Goal: Information Seeking & Learning: Learn about a topic

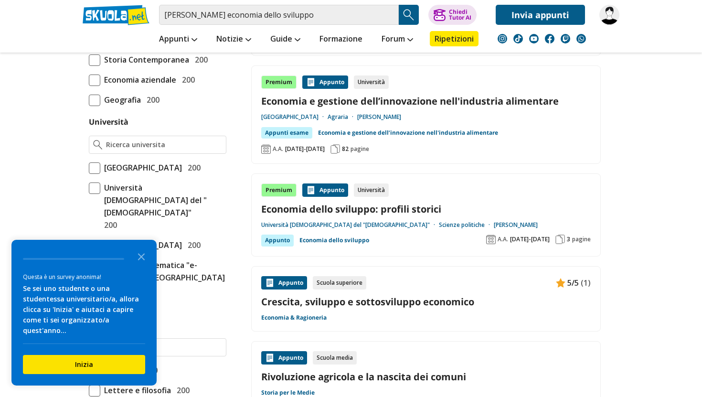
scroll to position [351, 0]
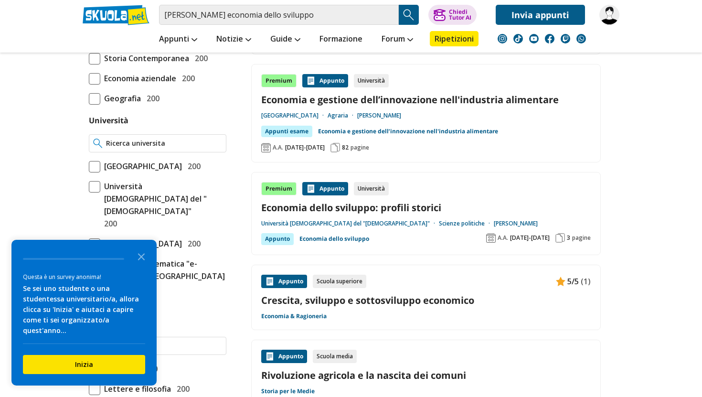
click at [173, 144] on input "Università" at bounding box center [164, 143] width 116 height 10
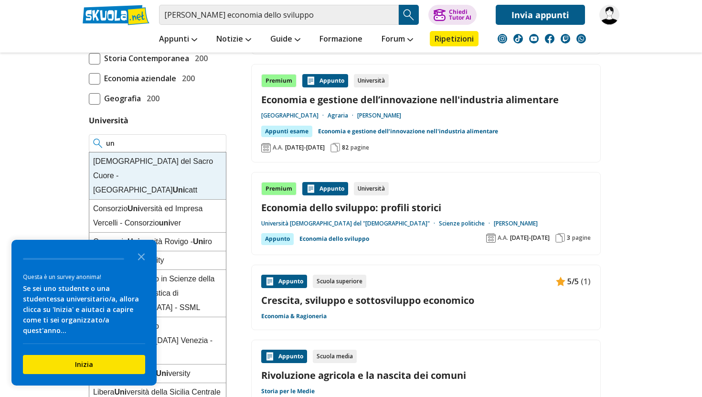
type input "u"
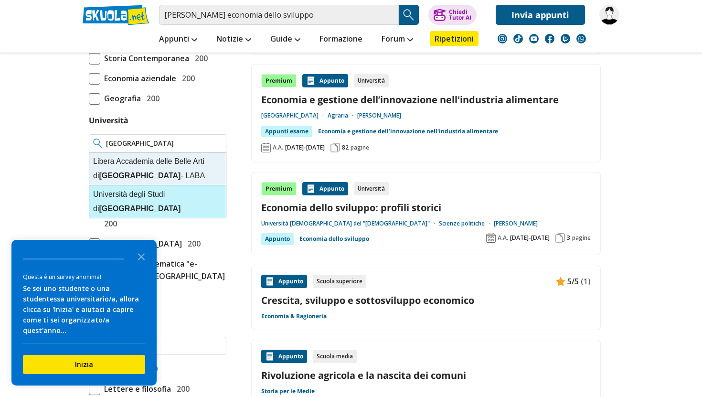
click at [148, 192] on div "Università degli Studi di Firenze" at bounding box center [157, 201] width 137 height 32
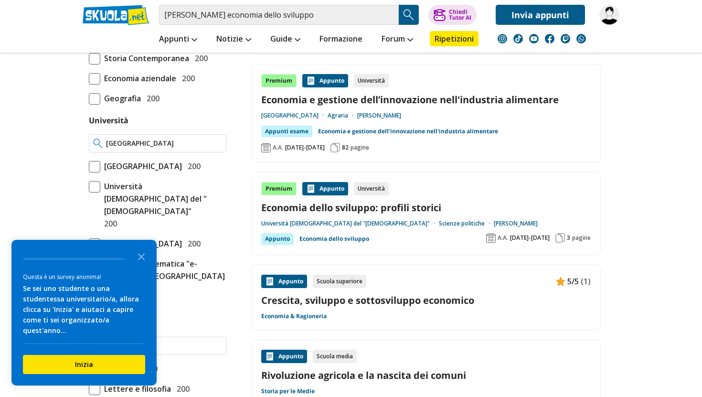
type input "[GEOGRAPHIC_DATA]"
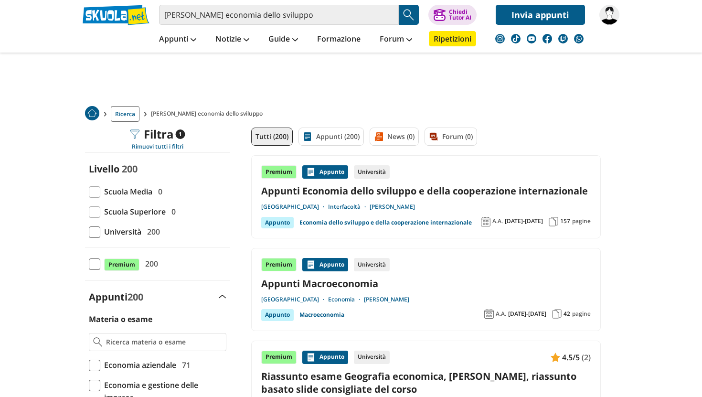
click at [515, 192] on link "Appunti Economia dello sviluppo e della cooperazione internazionale" at bounding box center [425, 190] width 329 height 13
